Goal: Check status: Check status

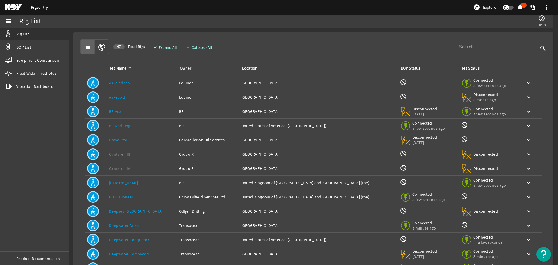
click at [490, 52] on div at bounding box center [498, 46] width 79 height 15
click at [481, 44] on input at bounding box center [498, 46] width 79 height 7
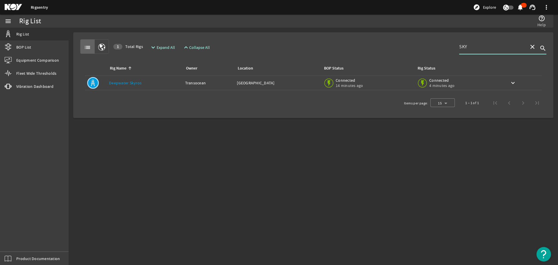
type input "SKY"
click at [116, 81] on link "Deepwater Skyros" at bounding box center [125, 82] width 33 height 5
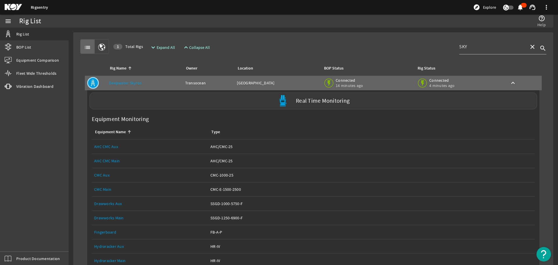
click at [309, 98] on label "Real Time Monitoring" at bounding box center [323, 101] width 54 height 6
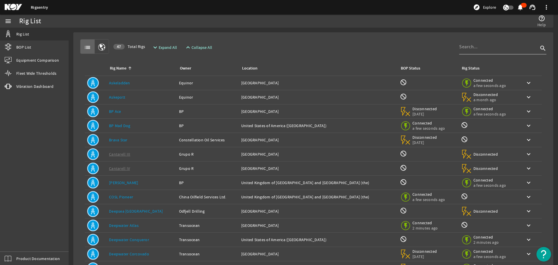
click at [489, 48] on input at bounding box center [498, 46] width 79 height 7
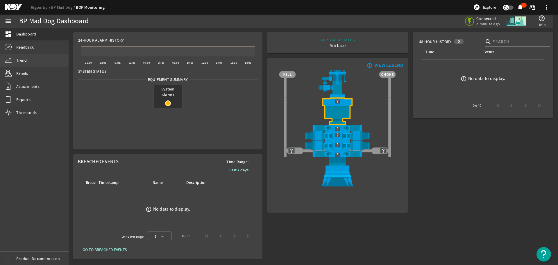
click at [34, 62] on link "Trend" at bounding box center [34, 60] width 69 height 13
click at [507, 40] on input "text" at bounding box center [519, 41] width 52 height 7
